Goal: Entertainment & Leisure: Consume media (video, audio)

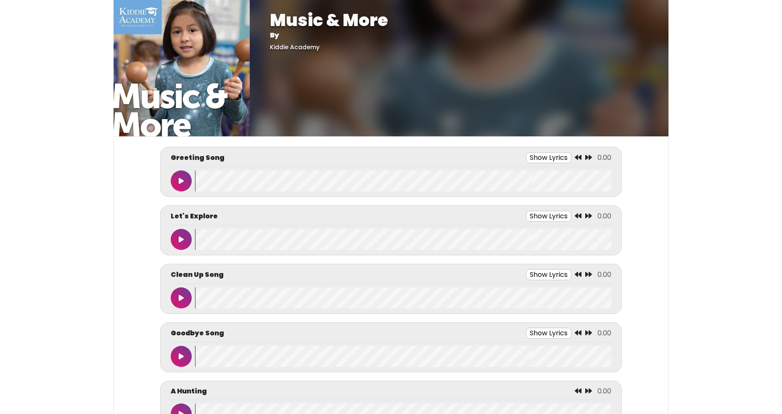
click at [317, 0] on html "Music & More By [GEOGRAPHIC_DATA] Music & More By [GEOGRAPHIC_DATA]" at bounding box center [391, 207] width 782 height 414
click at [178, 180] on button at bounding box center [181, 180] width 21 height 21
click at [177, 182] on button at bounding box center [181, 180] width 21 height 21
click at [183, 240] on icon at bounding box center [181, 239] width 5 height 7
click at [183, 243] on button at bounding box center [181, 239] width 21 height 21
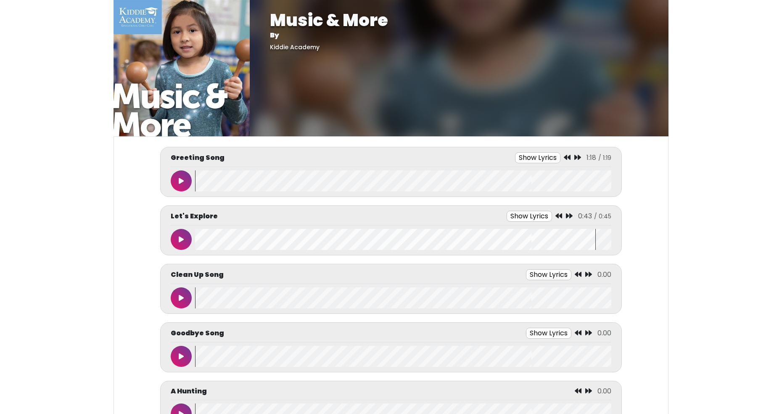
click at [180, 239] on icon at bounding box center [181, 239] width 5 height 7
click at [176, 234] on button at bounding box center [181, 239] width 21 height 21
click at [180, 241] on icon at bounding box center [181, 239] width 4 height 7
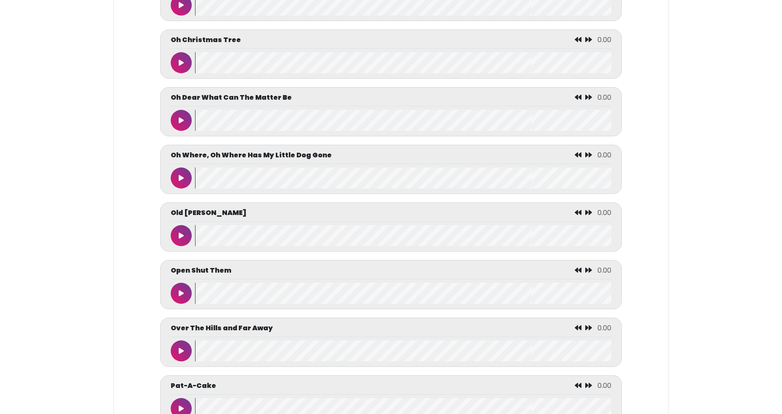
scroll to position [2885, 0]
click at [177, 64] on button at bounding box center [181, 63] width 21 height 21
click at [179, 62] on icon at bounding box center [181, 63] width 4 height 7
click at [178, 127] on button at bounding box center [181, 120] width 21 height 21
click at [174, 64] on button at bounding box center [181, 63] width 21 height 21
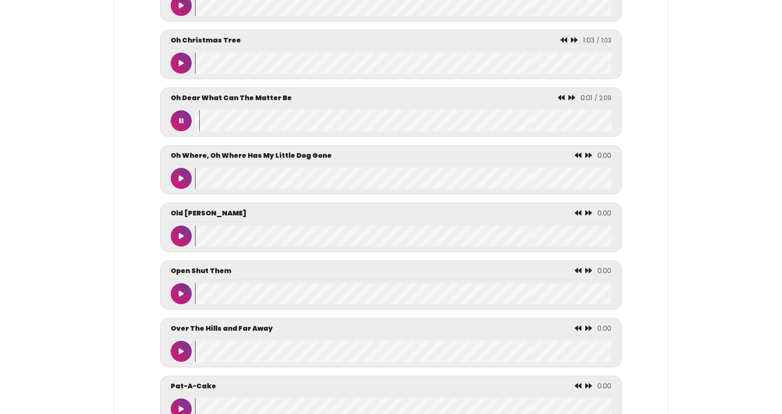
click at [177, 119] on button at bounding box center [181, 120] width 21 height 21
click at [180, 63] on icon at bounding box center [181, 63] width 5 height 7
click at [181, 65] on icon at bounding box center [181, 63] width 5 height 7
click at [182, 63] on icon at bounding box center [181, 63] width 4 height 7
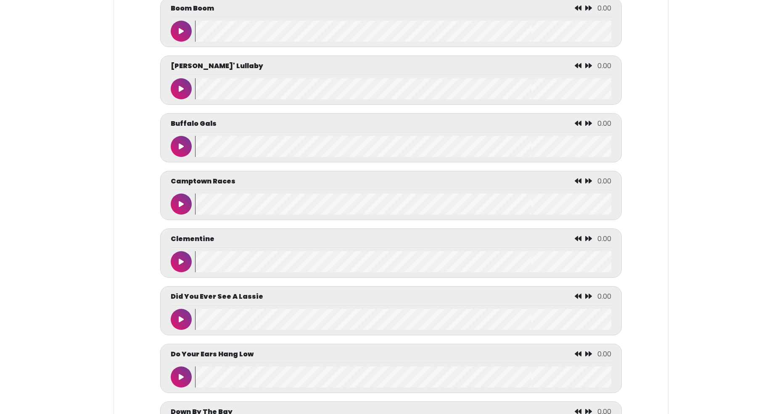
scroll to position [1019, 0]
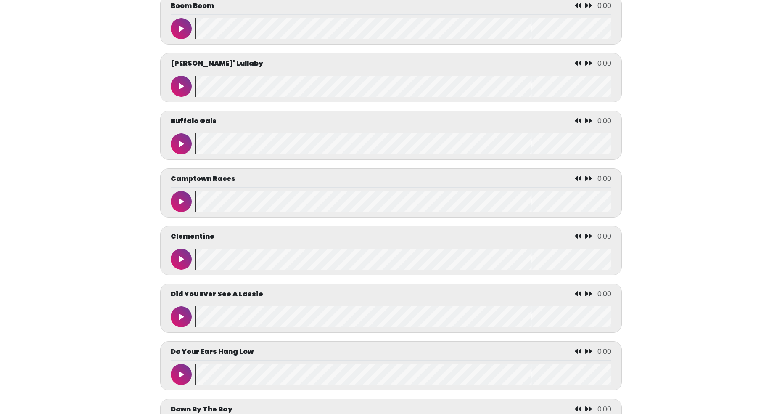
click at [179, 141] on icon at bounding box center [181, 143] width 5 height 7
click at [203, 142] on wave at bounding box center [403, 143] width 416 height 21
click at [180, 201] on icon at bounding box center [181, 201] width 4 height 7
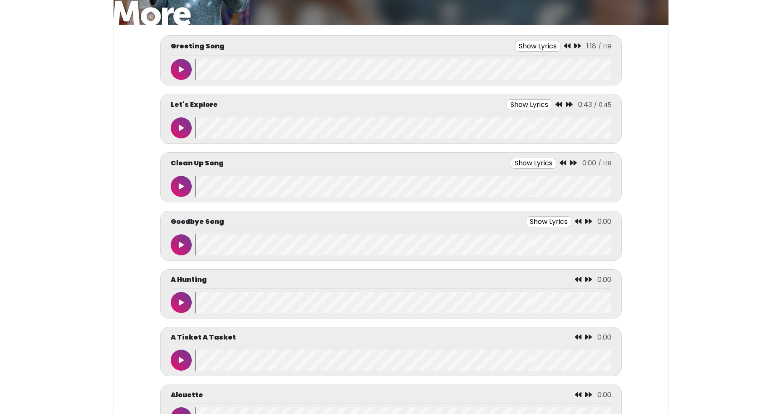
scroll to position [114, 0]
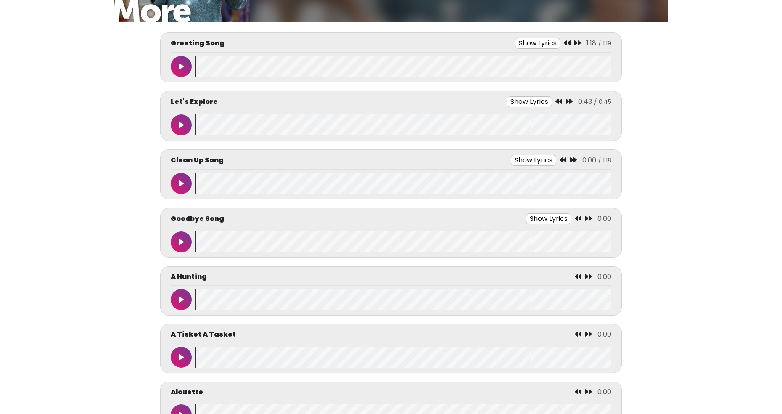
click at [181, 182] on icon at bounding box center [181, 183] width 5 height 7
click at [185, 180] on button at bounding box center [181, 183] width 21 height 21
click at [177, 238] on button at bounding box center [181, 241] width 21 height 21
click at [178, 303] on button at bounding box center [181, 299] width 21 height 21
